Goal: Task Accomplishment & Management: Use online tool/utility

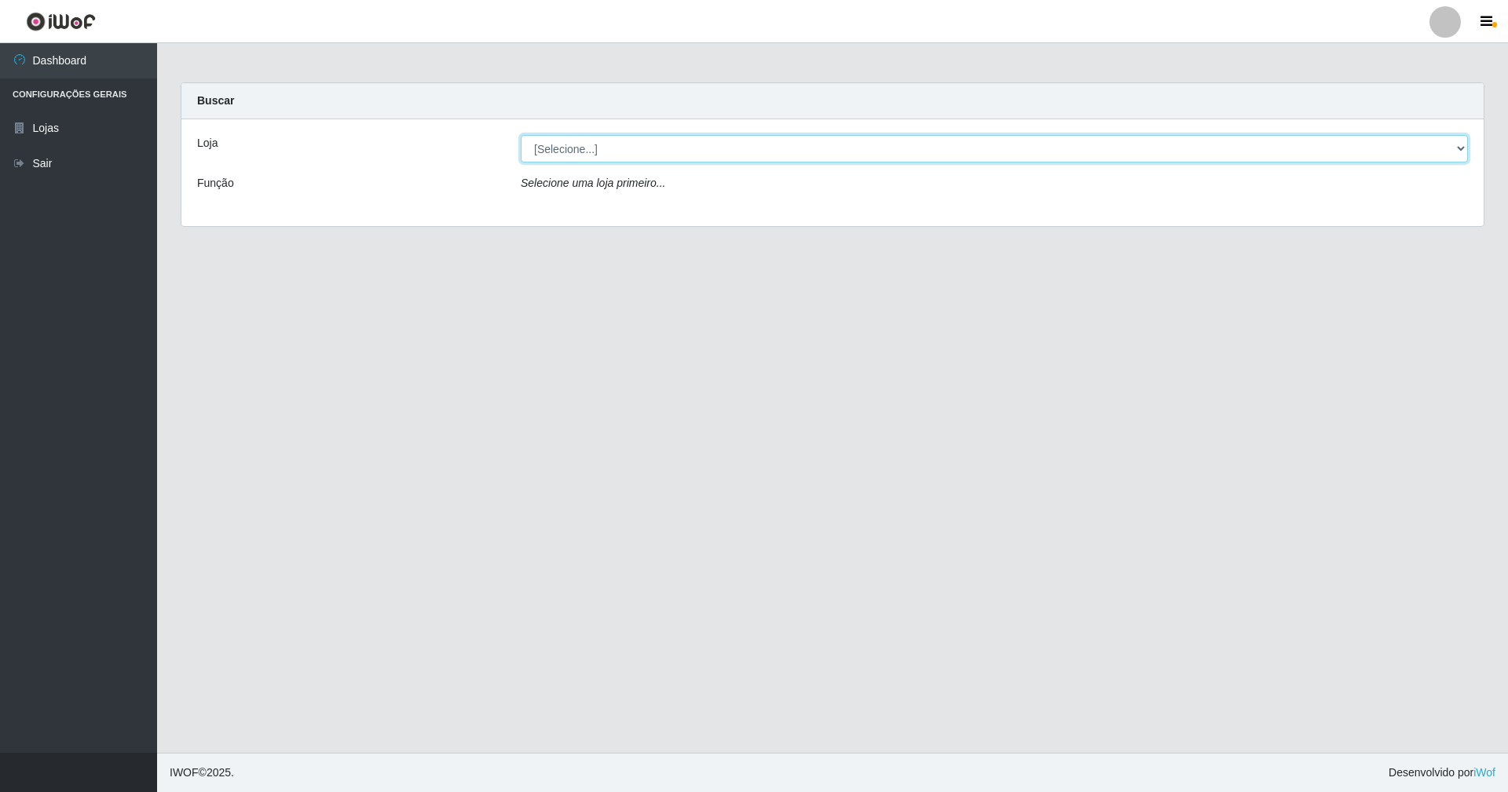
click at [629, 151] on select "[Selecione...] SuperShow - Asa Norte" at bounding box center [994, 148] width 947 height 27
select select "71"
click at [521, 135] on select "[Selecione...] SuperShow - Asa Norte" at bounding box center [994, 148] width 947 height 27
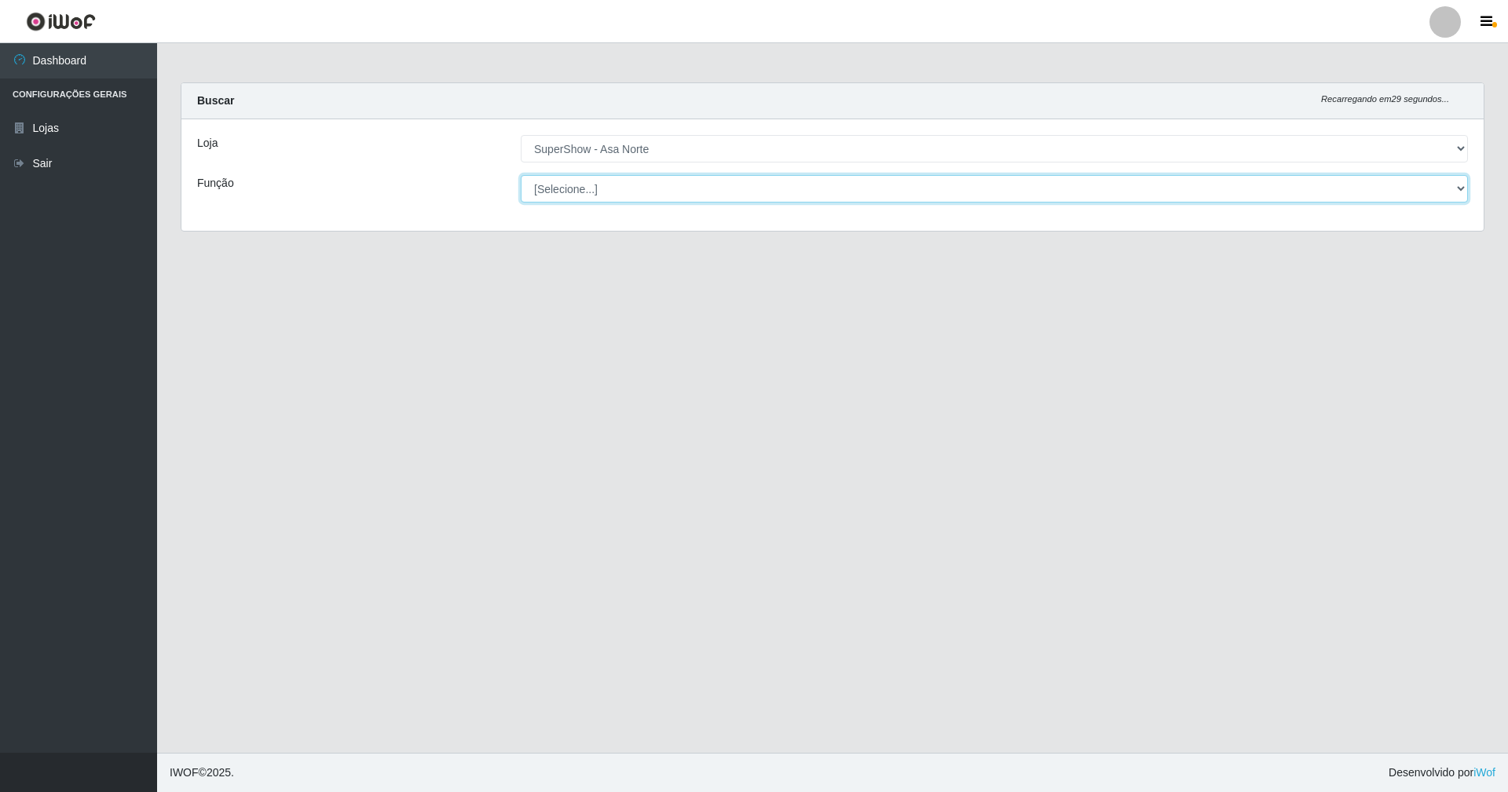
click at [628, 182] on select "[Selecione...] ASG ASG + ASG ++ Auxiliar de Depósito Auxiliar de Depósito + Aux…" at bounding box center [994, 188] width 947 height 27
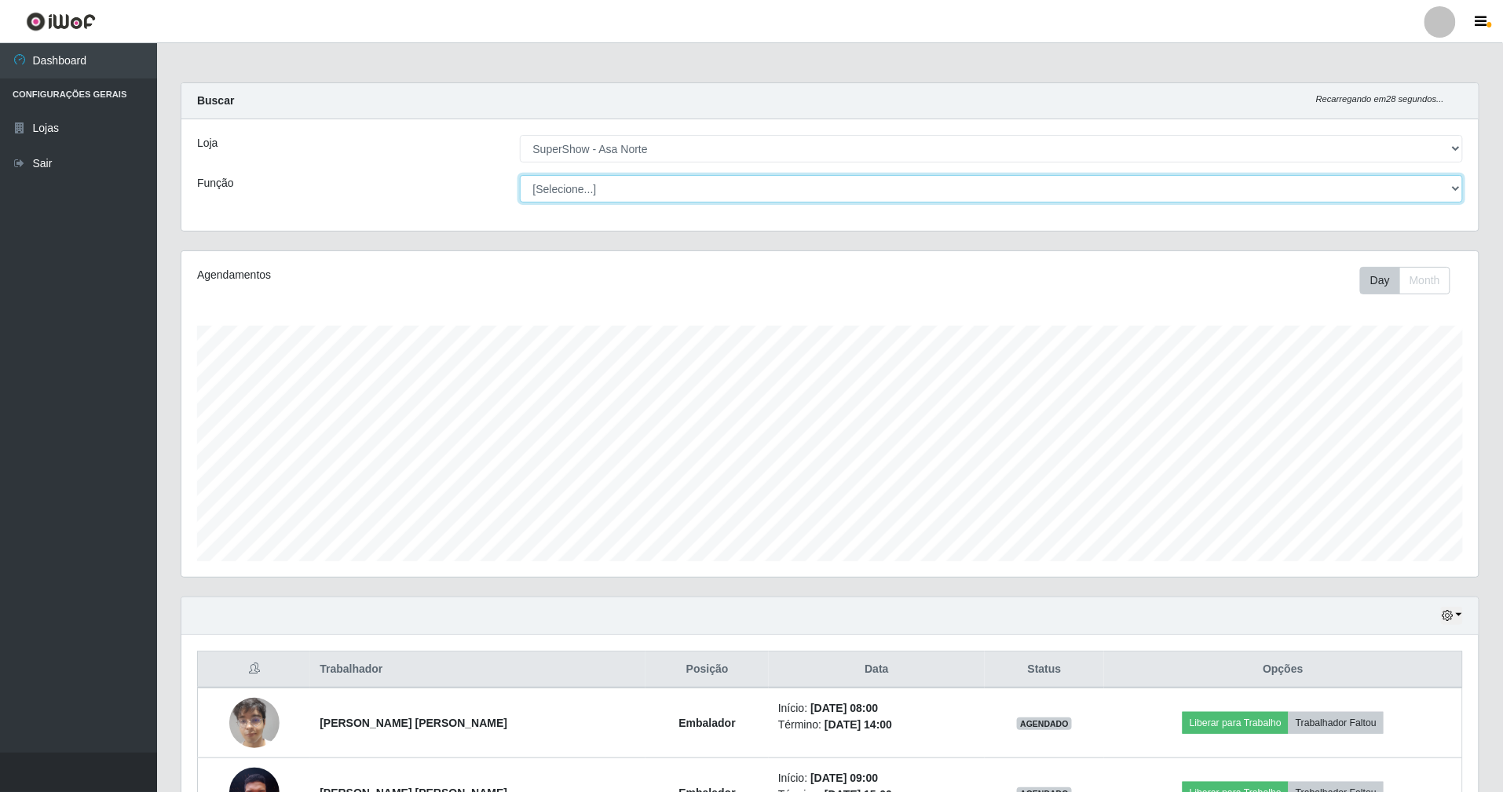
scroll to position [327, 1297]
click at [633, 192] on select "[Selecione...] ASG ASG + ASG ++ Auxiliar de Depósito Auxiliar de Depósito + Aux…" at bounding box center [992, 188] width 944 height 27
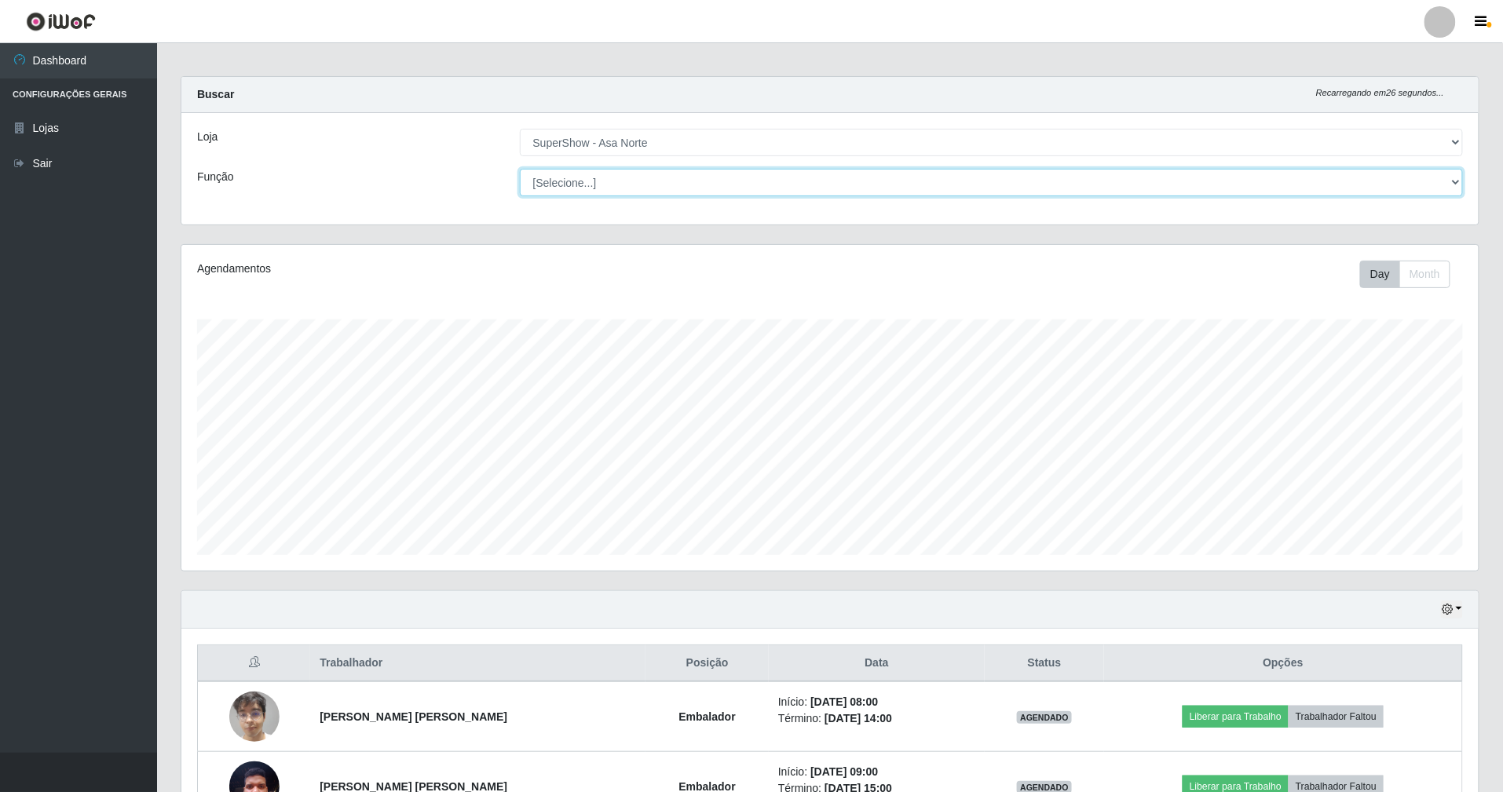
scroll to position [114, 0]
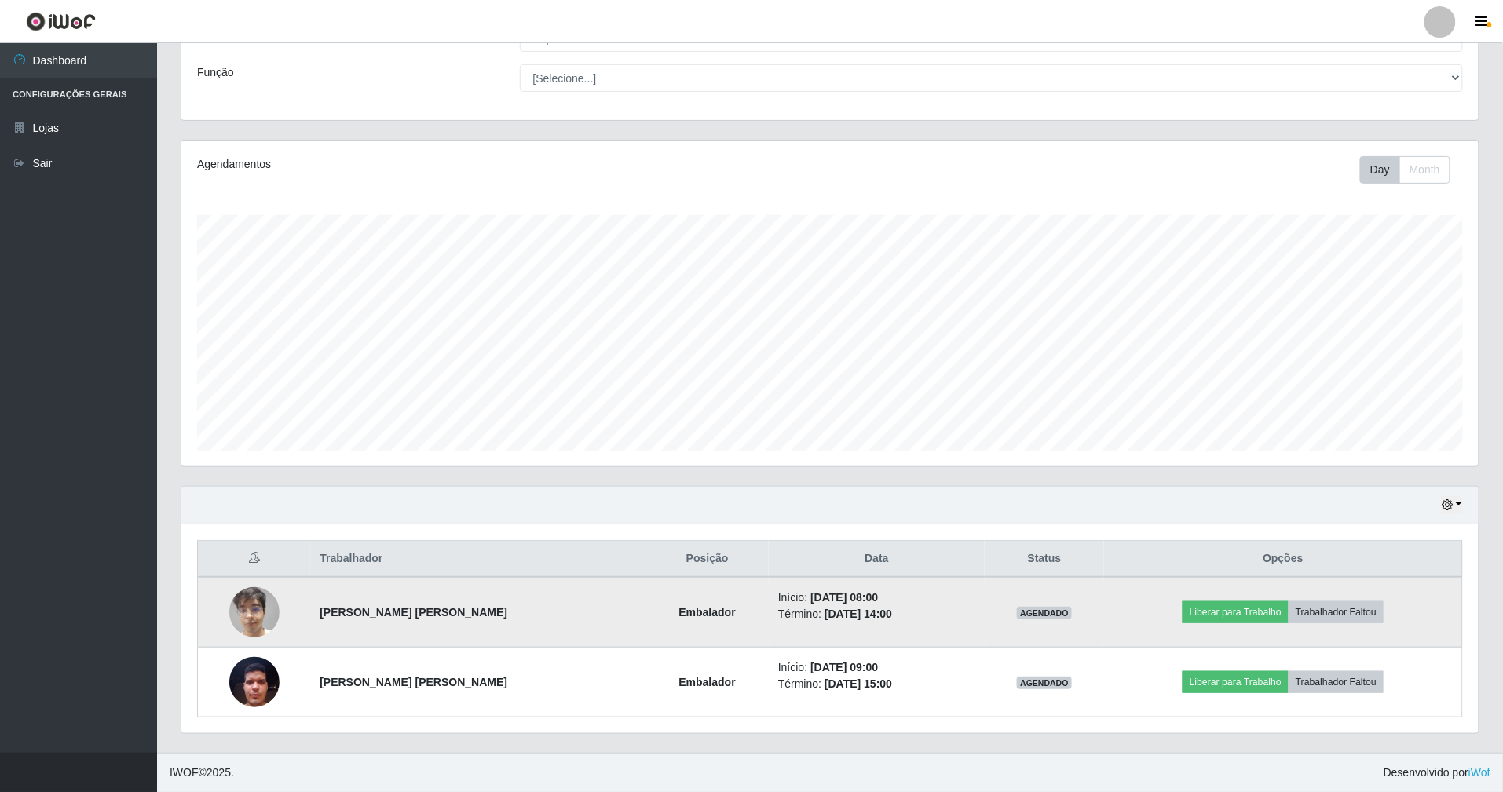
click at [240, 620] on img at bounding box center [254, 612] width 50 height 67
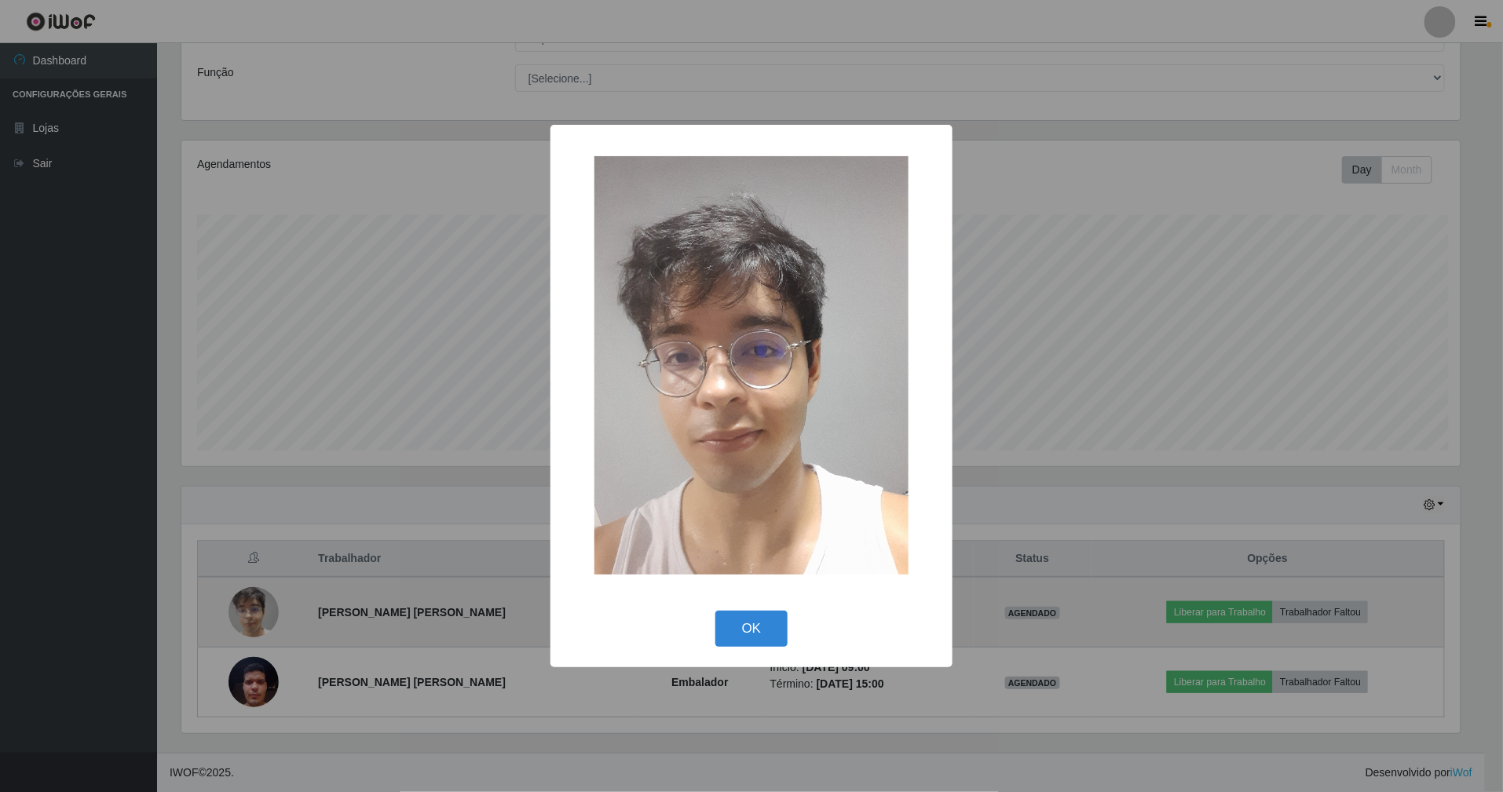
scroll to position [327, 1283]
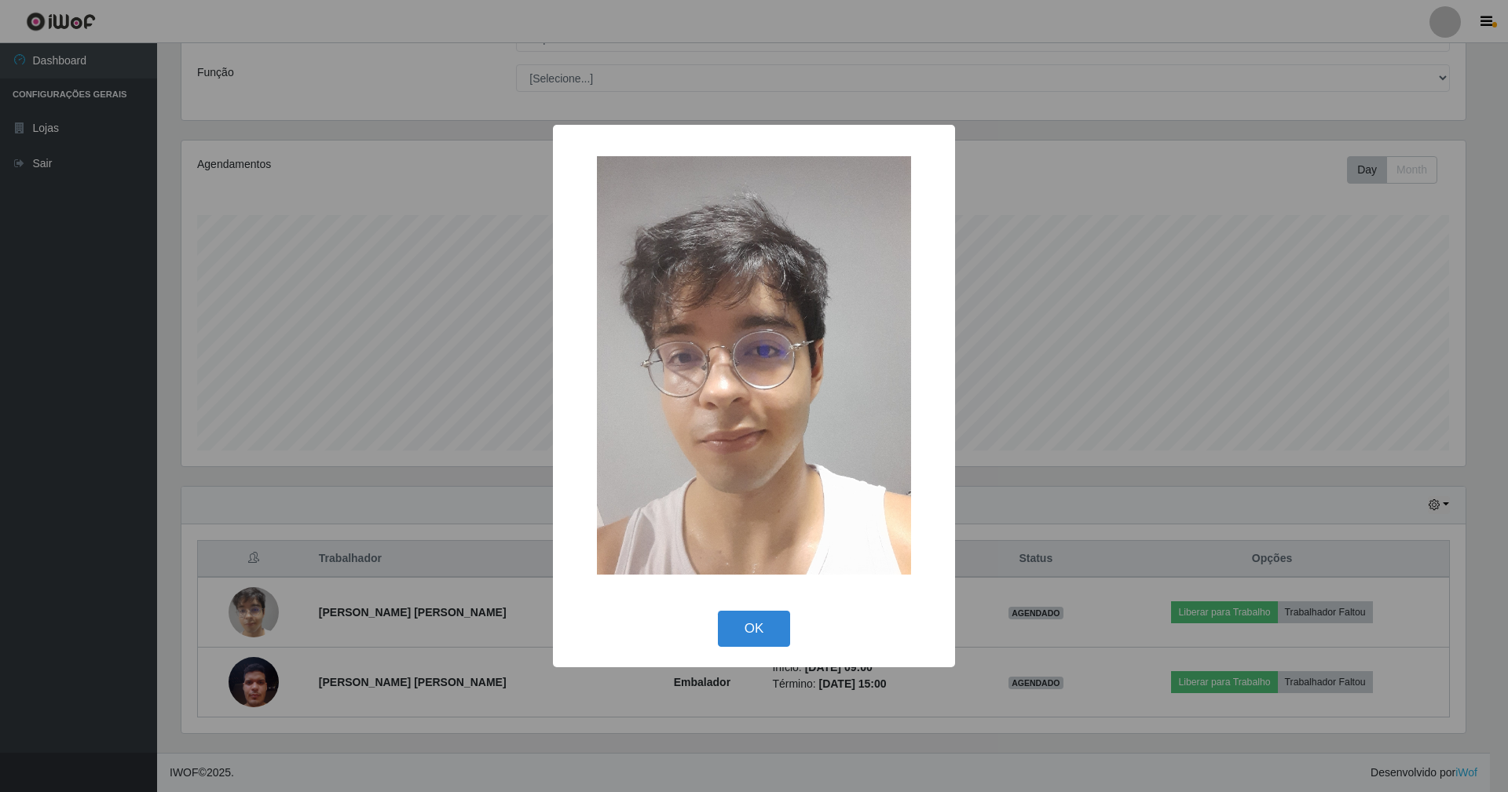
click at [718, 611] on button "OK" at bounding box center [754, 629] width 73 height 37
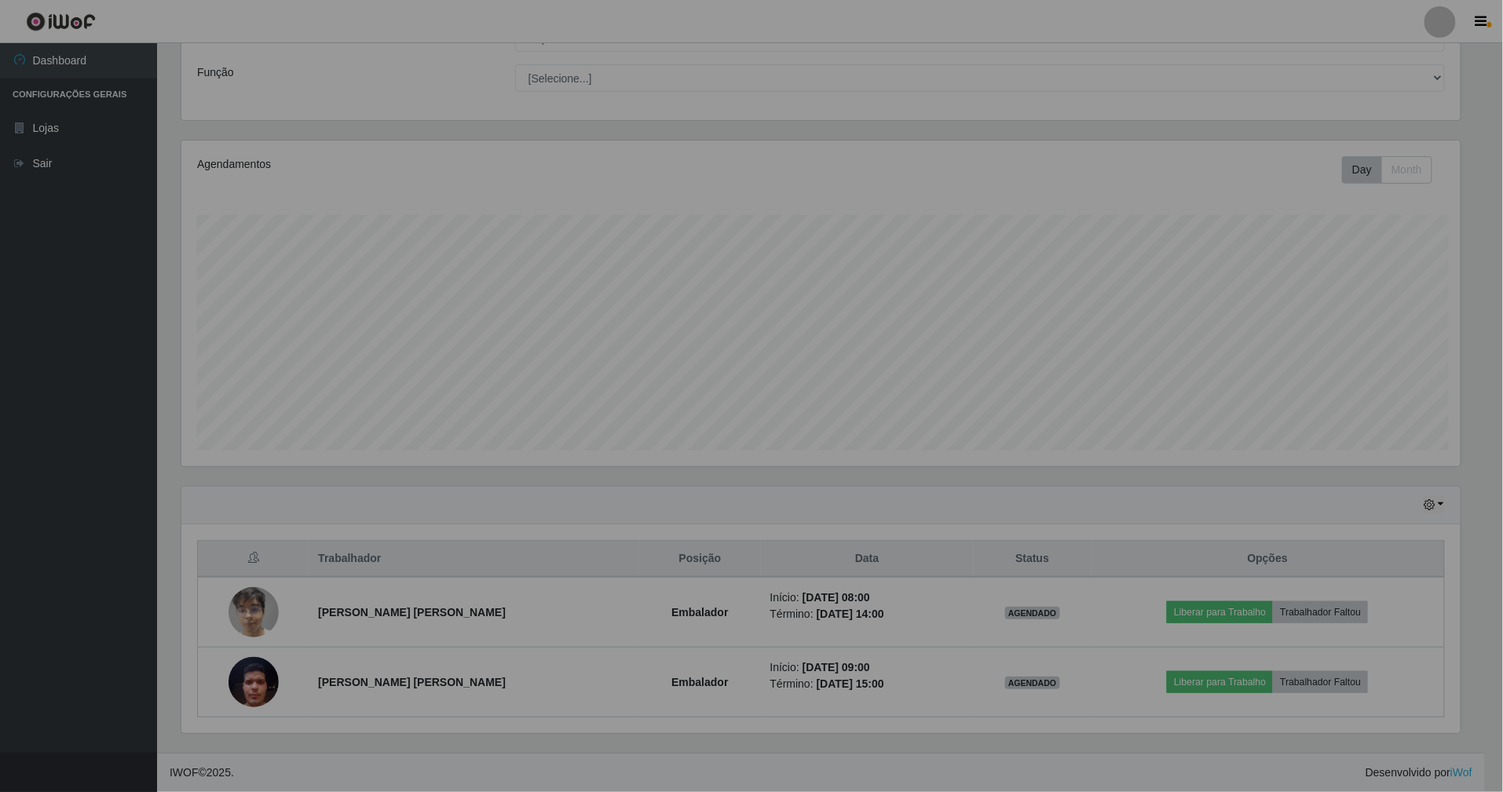
scroll to position [327, 1297]
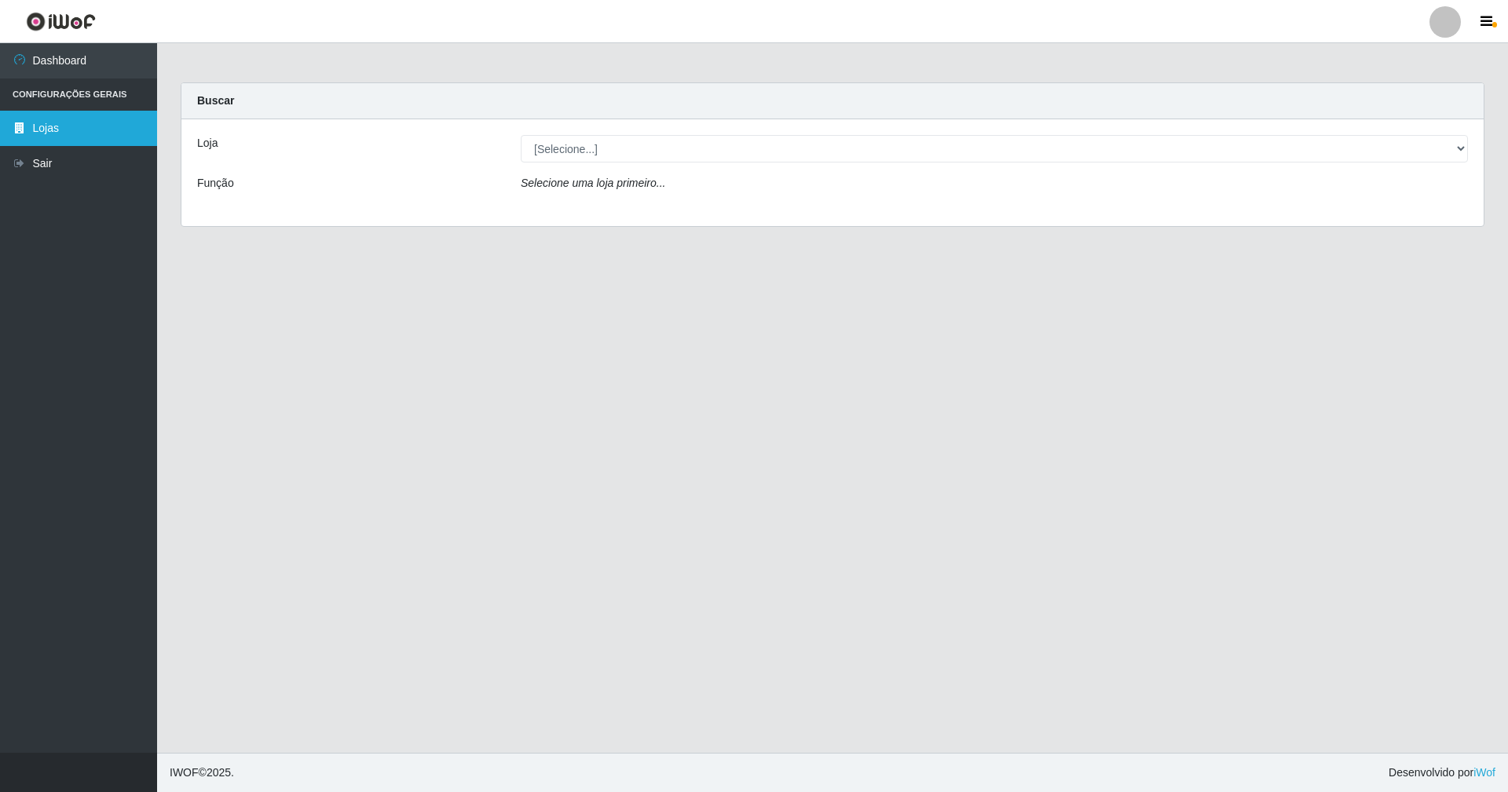
click at [38, 119] on link "Lojas" at bounding box center [78, 128] width 157 height 35
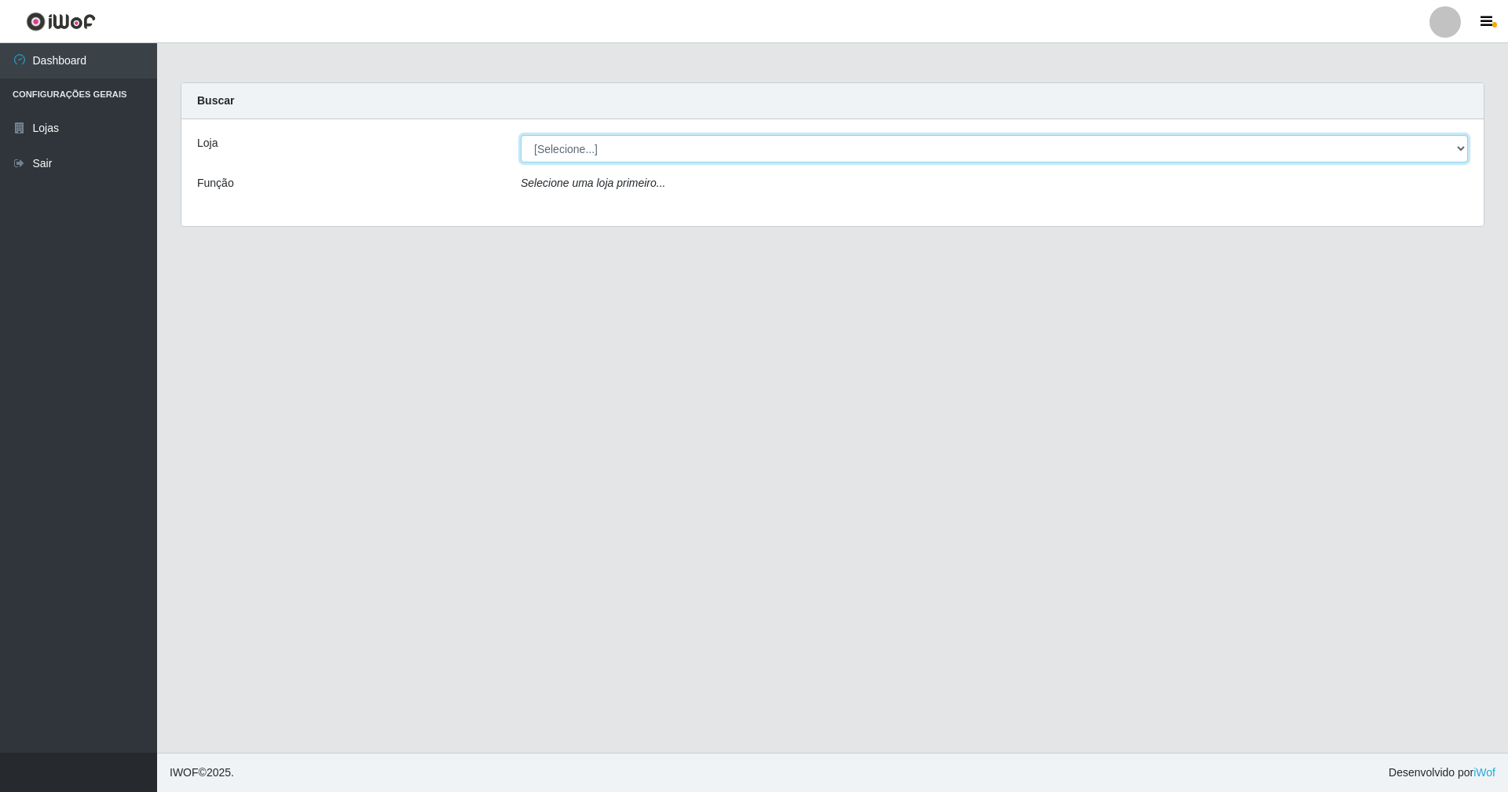
click at [609, 152] on select "[Selecione...] SuperShow - Asa Norte" at bounding box center [994, 148] width 947 height 27
select select "71"
click at [521, 135] on select "[Selecione...] SuperShow - Asa Norte" at bounding box center [994, 148] width 947 height 27
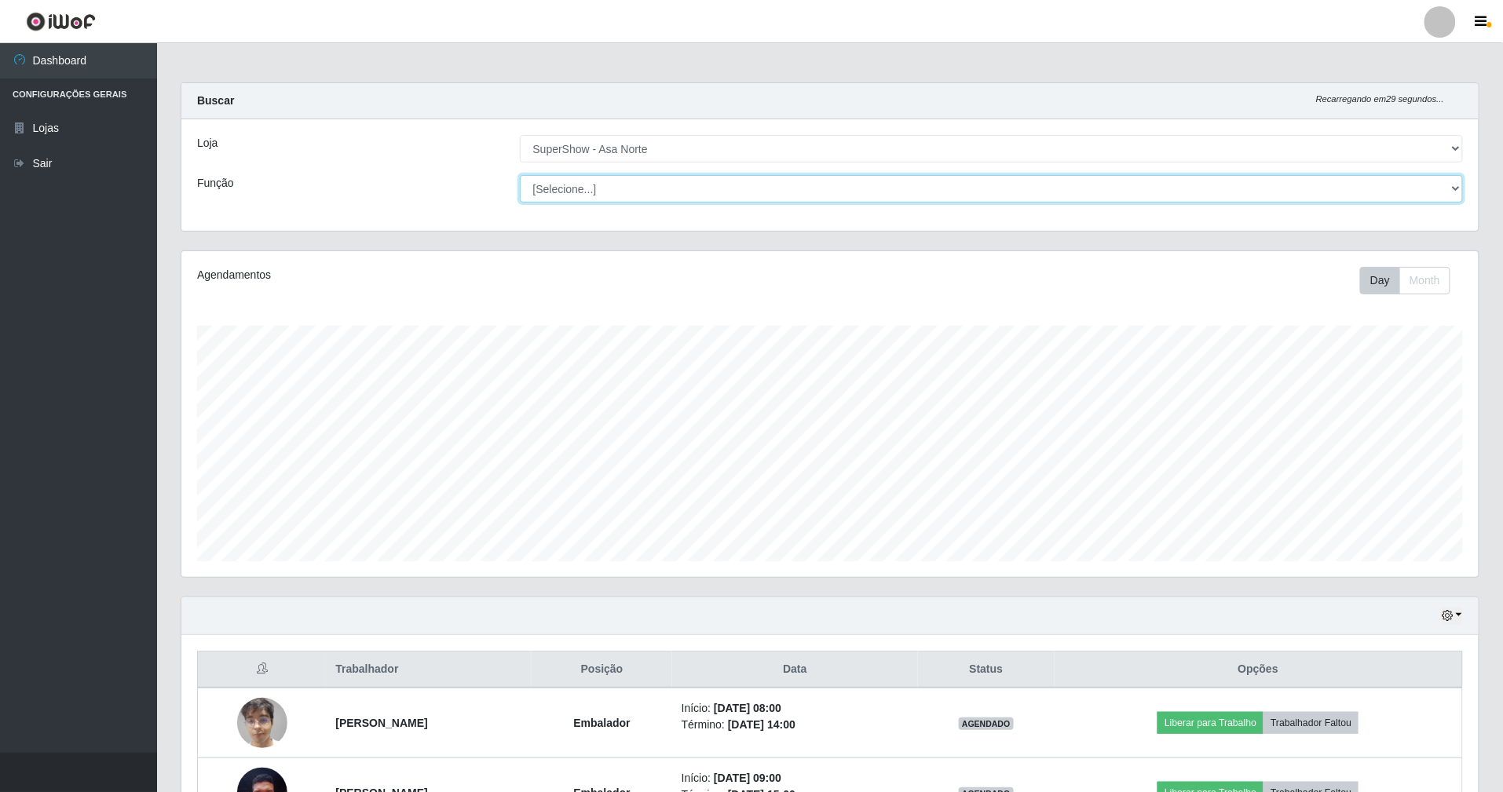
scroll to position [327, 1297]
click at [635, 192] on select "[Selecione...] ASG ASG + ASG ++ Auxiliar de Depósito Auxiliar de Depósito + Aux…" at bounding box center [992, 188] width 944 height 27
click at [80, 695] on ul "Dashboard Configurações Gerais Lojas Sair" at bounding box center [78, 398] width 157 height 710
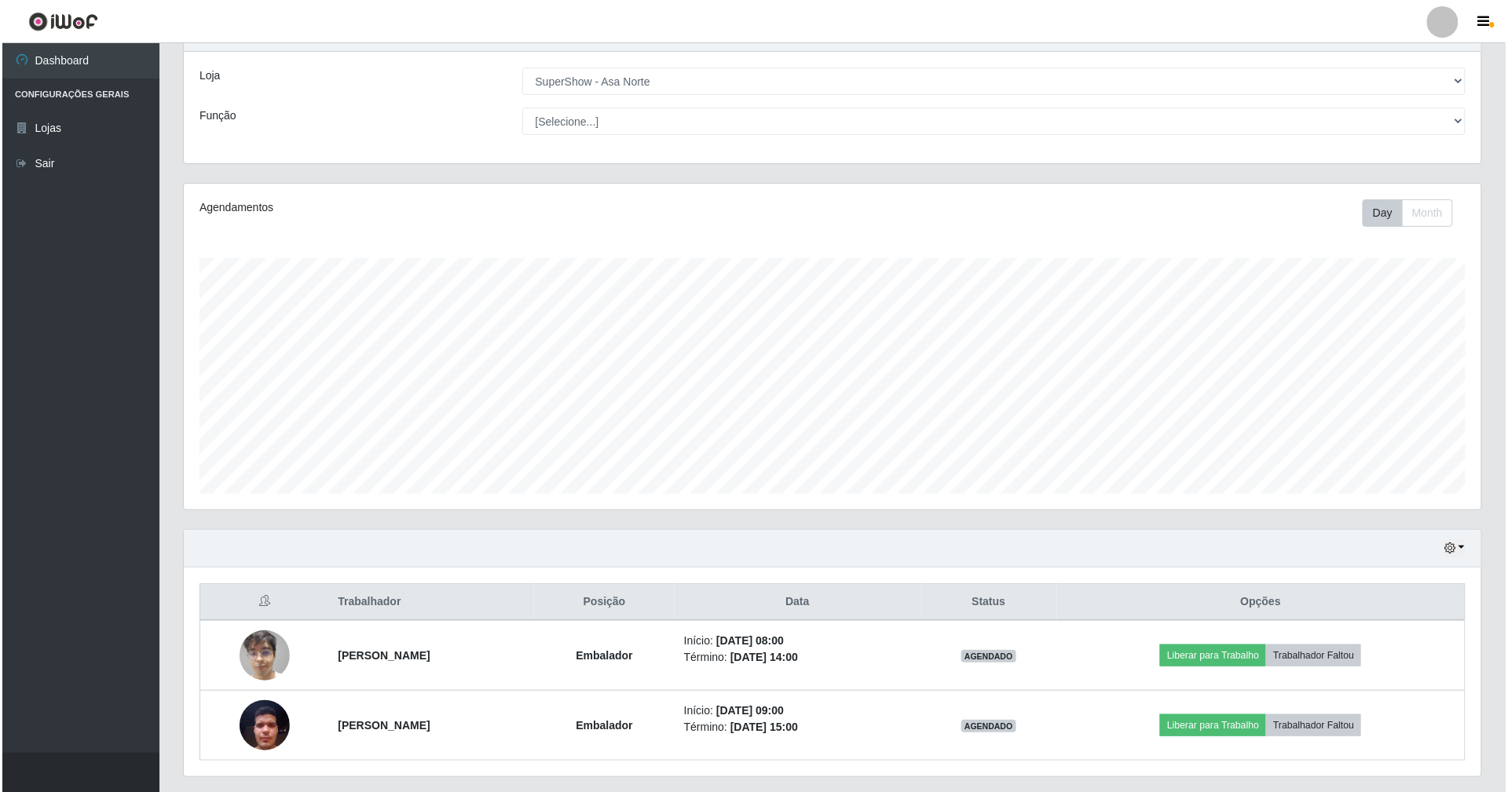
scroll to position [114, 0]
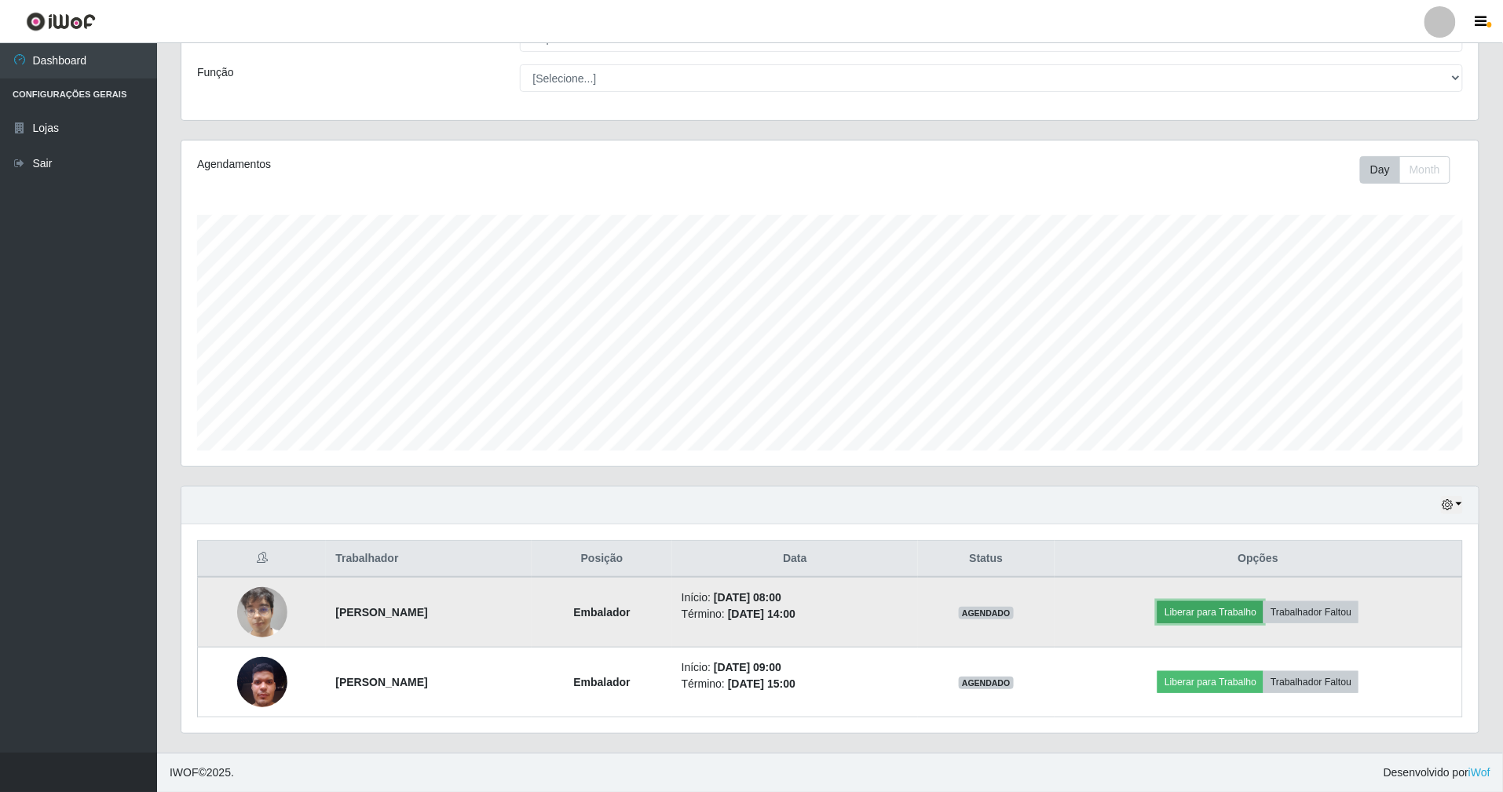
click at [1226, 612] on button "Liberar para Trabalho" at bounding box center [1210, 612] width 106 height 22
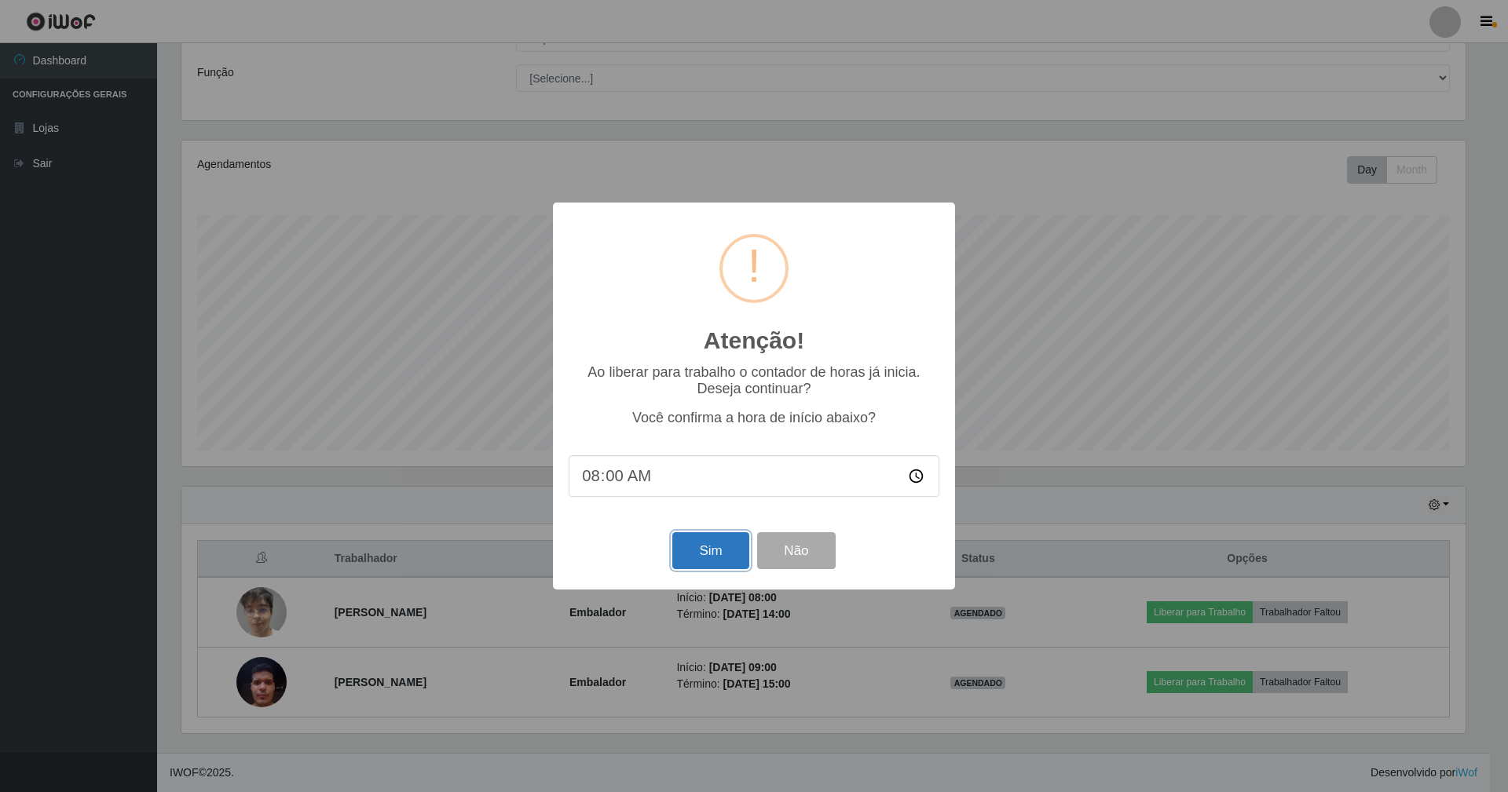
click at [696, 550] on button "Sim" at bounding box center [710, 550] width 76 height 37
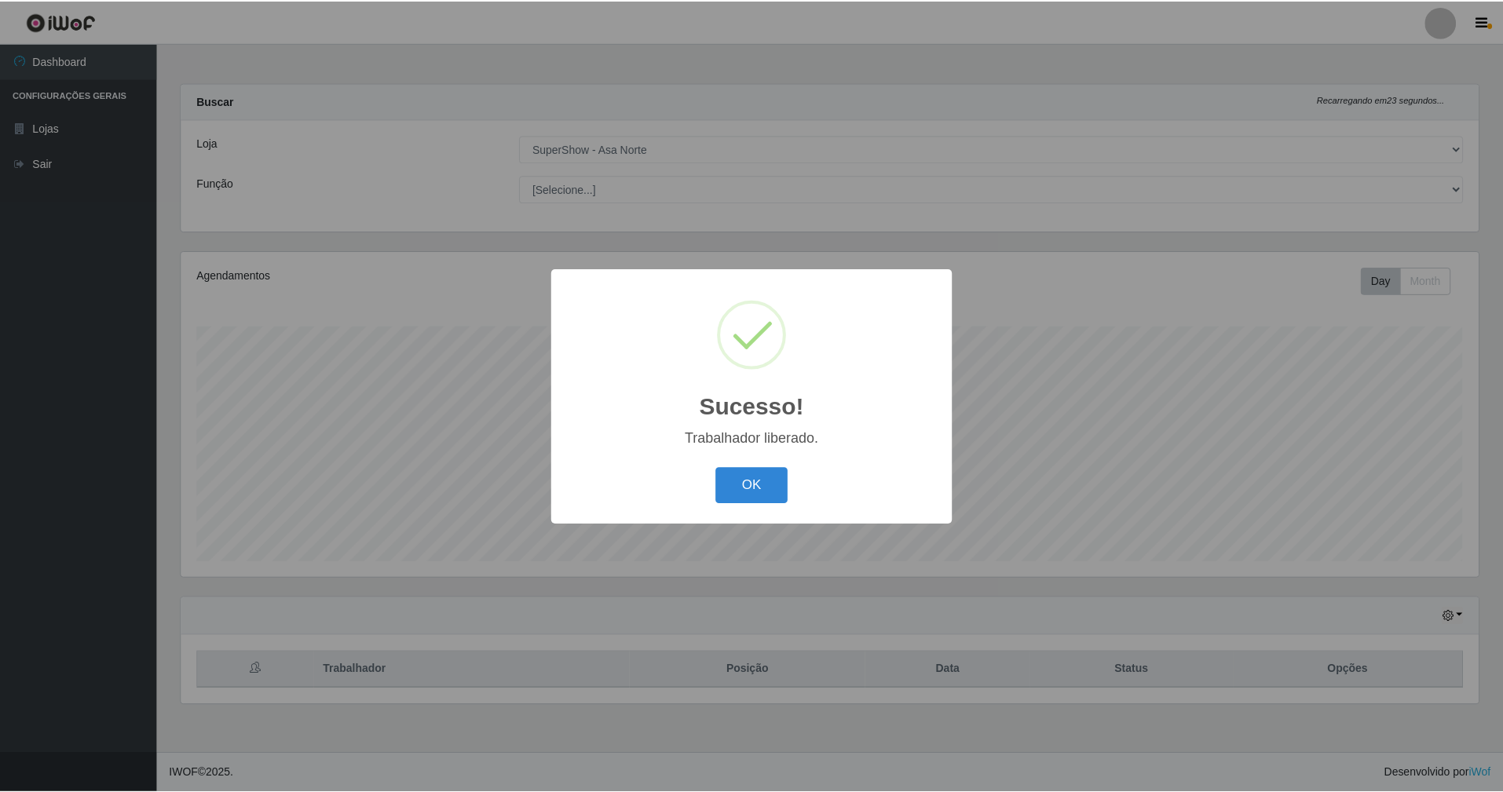
scroll to position [327, 1301]
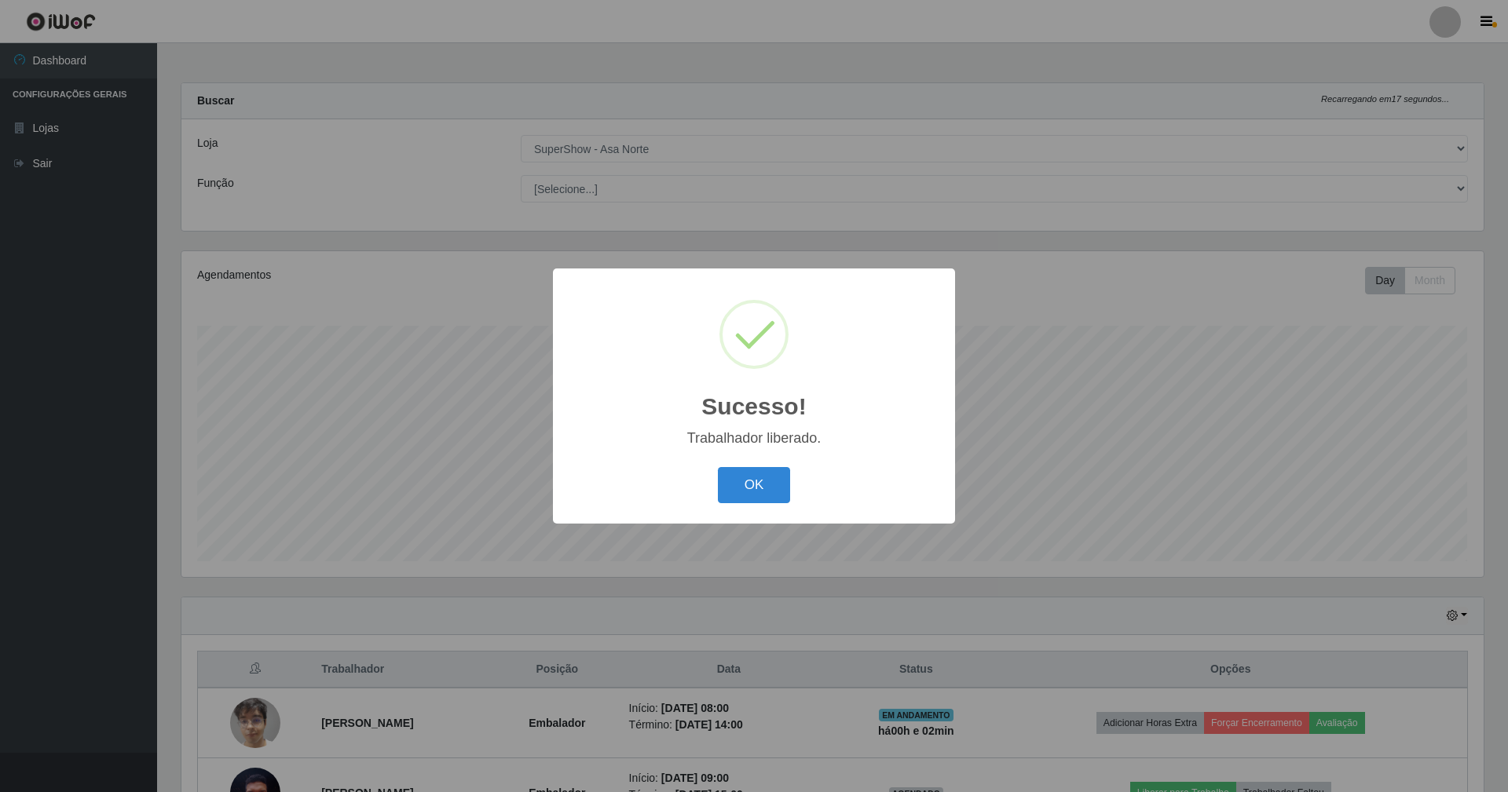
click at [718, 467] on button "OK" at bounding box center [754, 485] width 73 height 37
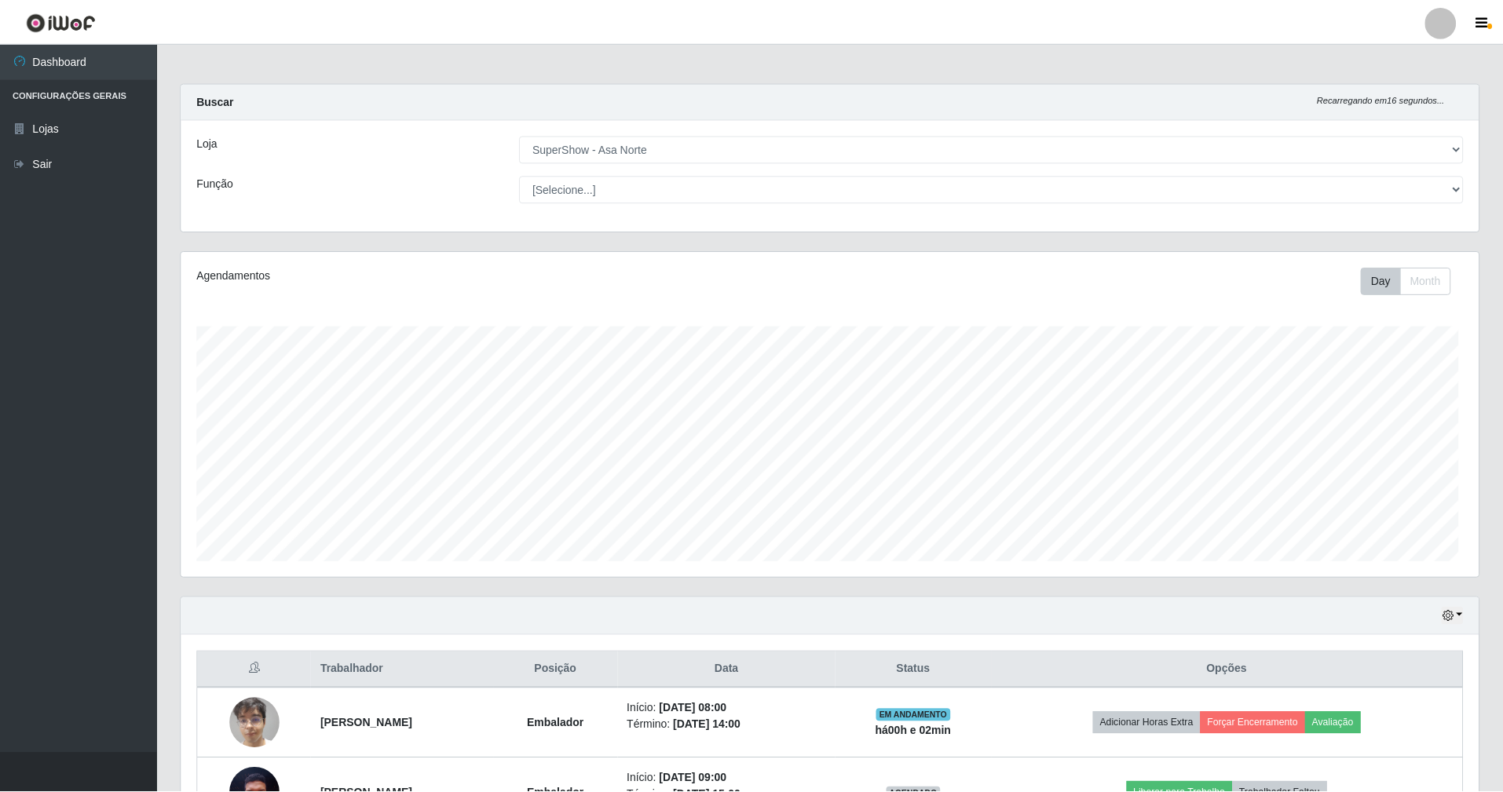
scroll to position [784856, 783886]
